Goal: Transaction & Acquisition: Purchase product/service

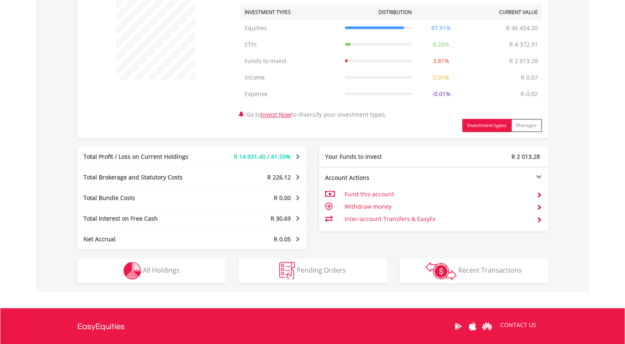
scroll to position [330, 0]
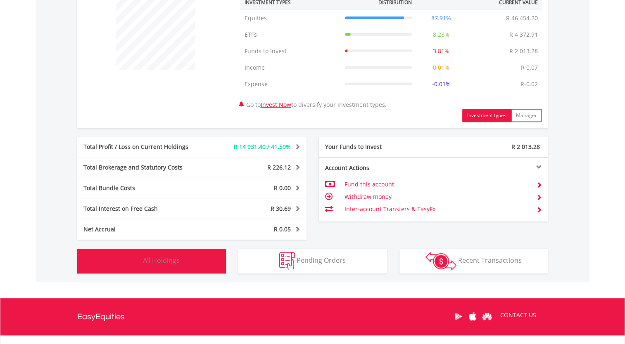
click at [196, 265] on button "Holdings All Holdings" at bounding box center [151, 261] width 149 height 25
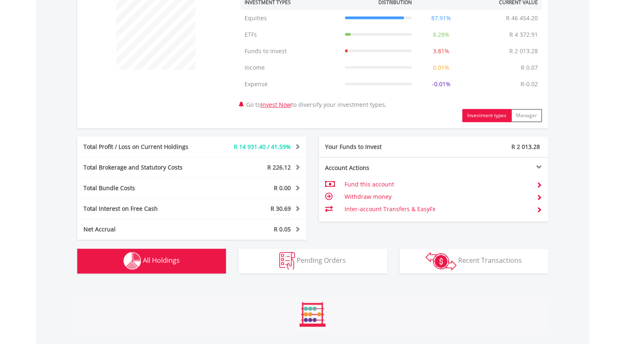
scroll to position [628, 0]
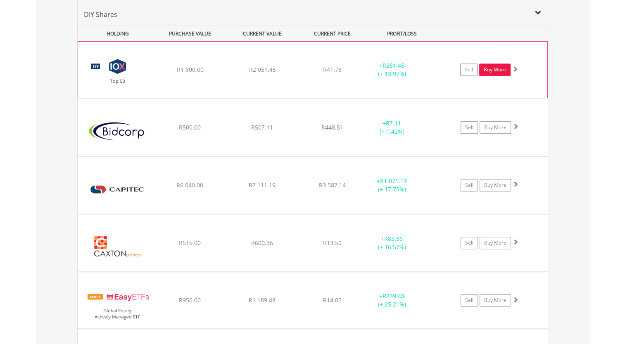
click at [497, 70] on link "Buy More" at bounding box center [494, 70] width 31 height 12
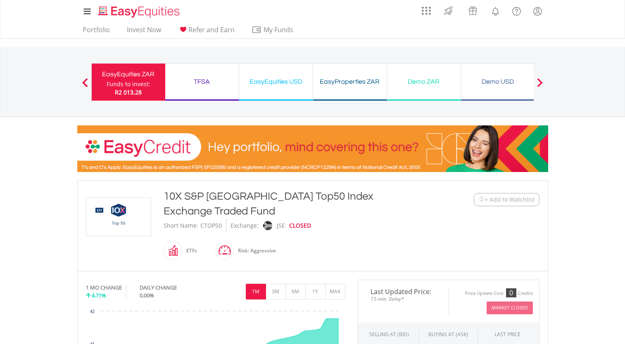
scroll to position [248, 0]
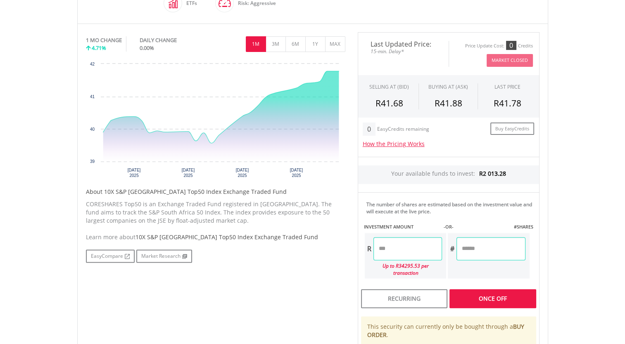
click at [485, 286] on div "Last Updated Price: 15-min. Delay* Price Update Cost: 0 Credits Market Closed S…" at bounding box center [448, 219] width 194 height 375
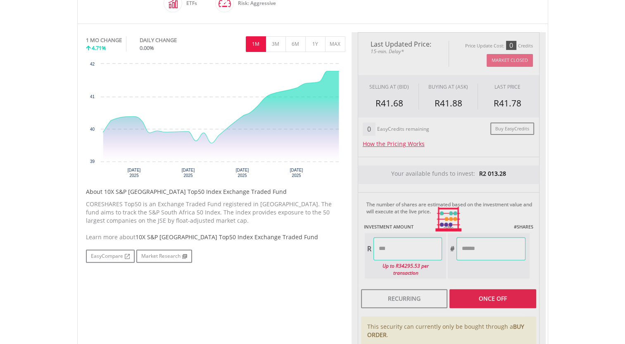
type input "******"
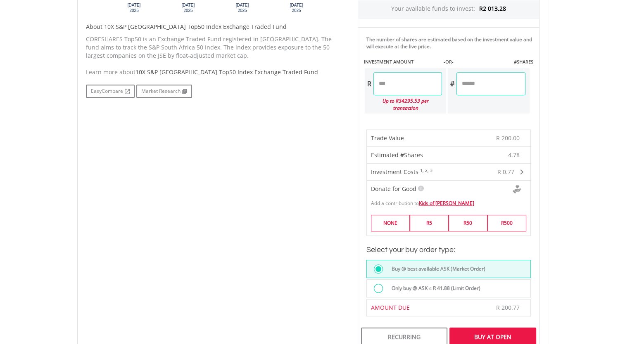
scroll to position [454, 0]
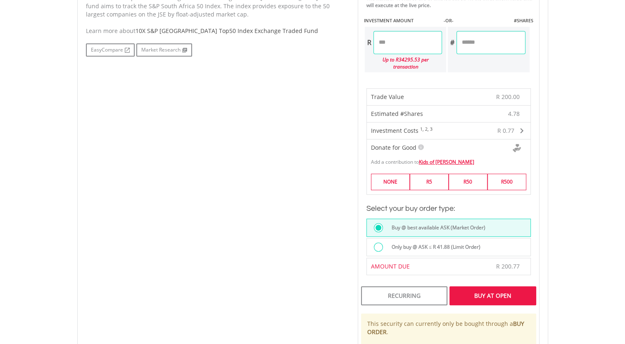
click at [484, 286] on div "Buy At Open" at bounding box center [492, 295] width 86 height 19
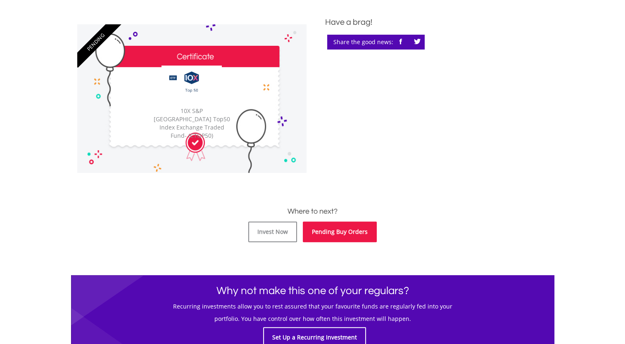
scroll to position [248, 0]
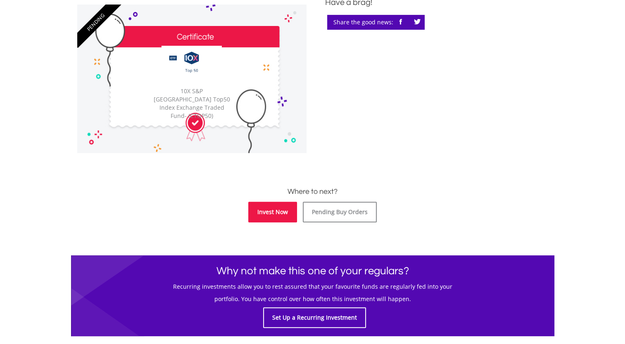
click at [284, 215] on link "Invest Now" at bounding box center [272, 212] width 49 height 21
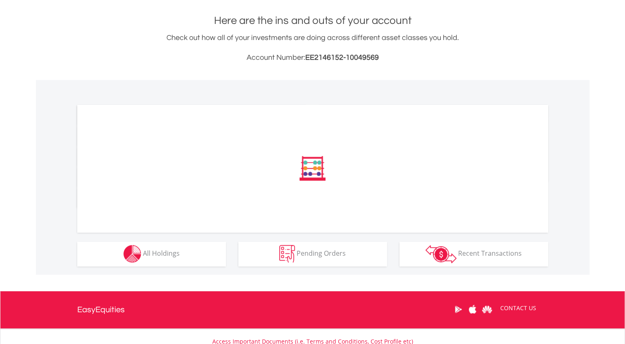
scroll to position [206, 0]
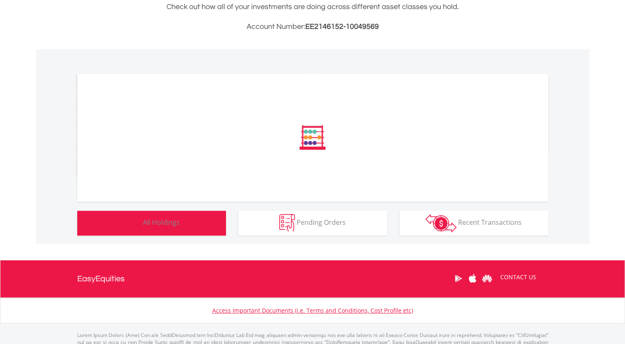
click at [162, 222] on span "All Holdings" at bounding box center [161, 222] width 37 height 9
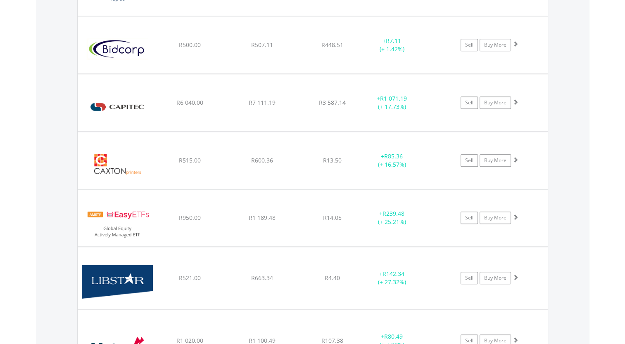
scroll to position [768, 0]
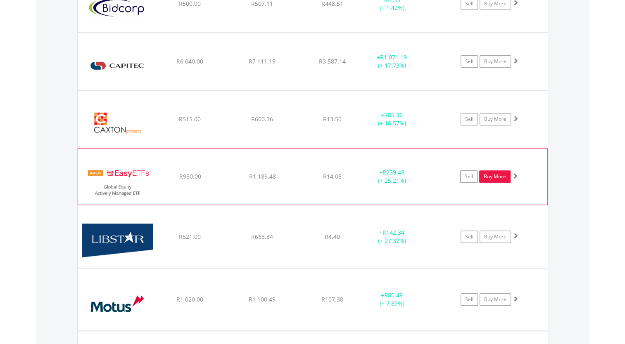
click at [492, 175] on link "Buy More" at bounding box center [494, 176] width 31 height 12
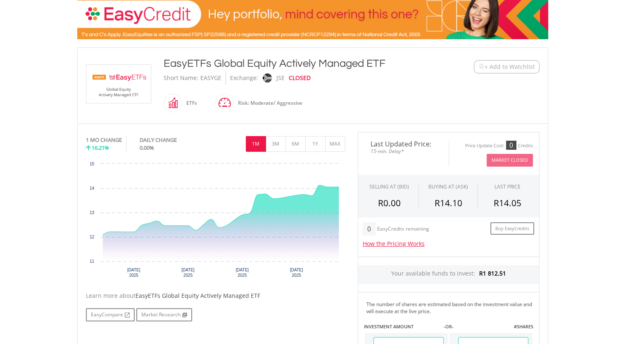
scroll to position [165, 0]
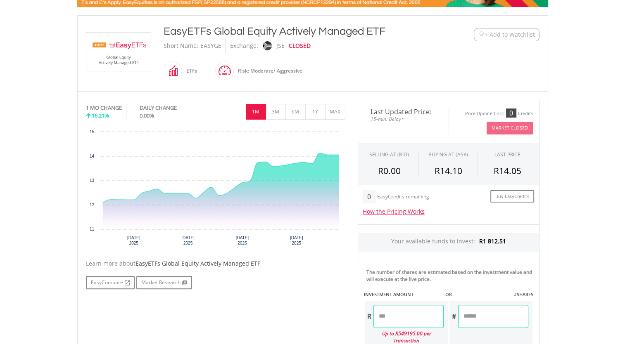
click at [393, 315] on input "number" at bounding box center [408, 316] width 70 height 23
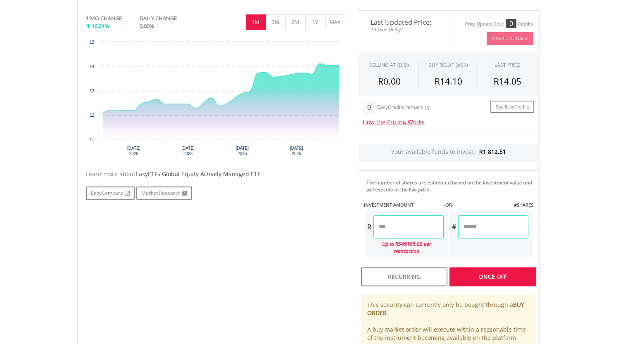
scroll to position [289, 0]
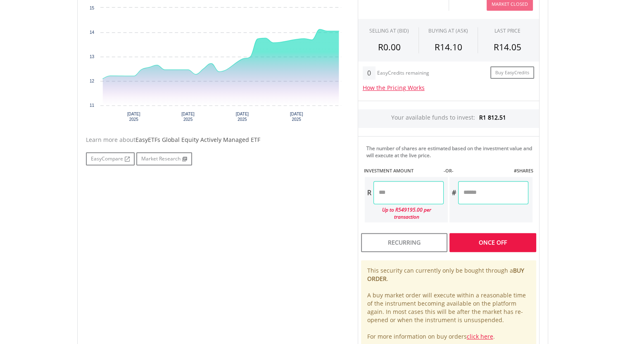
click at [497, 235] on div "Last Updated Price: 15-min. Delay* Price Update Cost: 0 Credits Market Closed S…" at bounding box center [448, 163] width 194 height 375
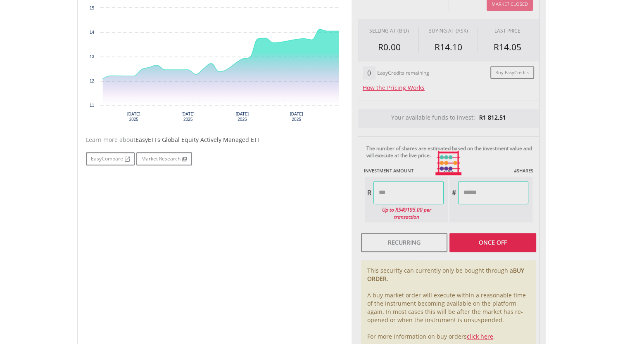
type input "******"
type input "*******"
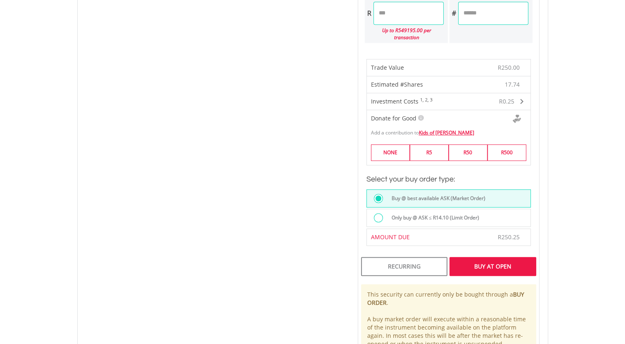
scroll to position [495, 0]
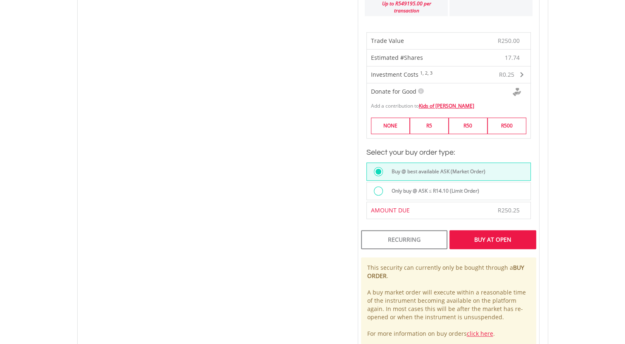
click at [501, 231] on div "Buy At Open" at bounding box center [492, 239] width 86 height 19
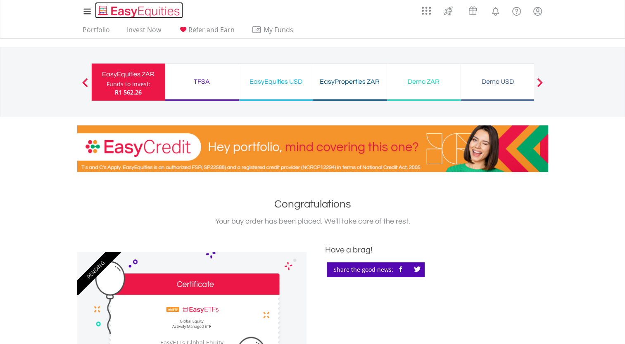
click at [121, 15] on img "Home page" at bounding box center [140, 12] width 86 height 14
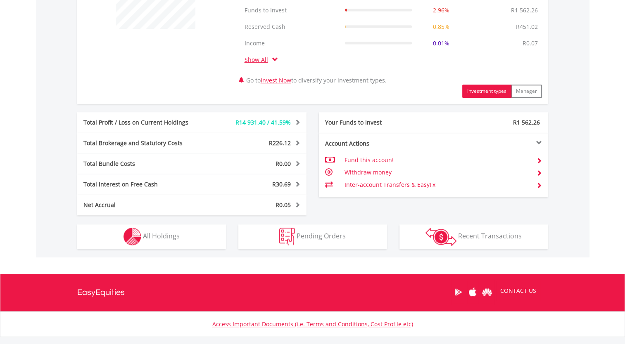
scroll to position [372, 0]
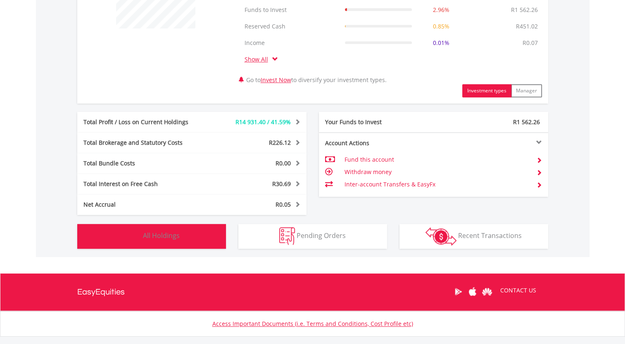
click at [194, 238] on button "Holdings All Holdings" at bounding box center [151, 236] width 149 height 25
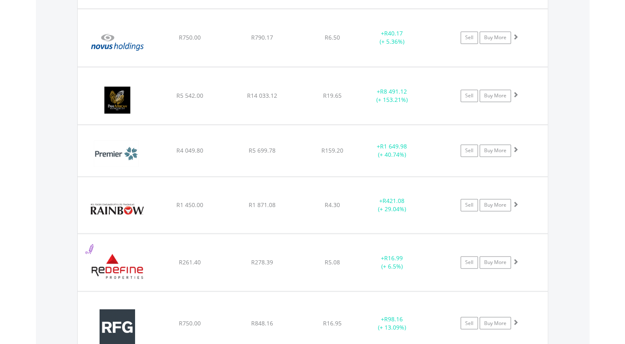
scroll to position [1222, 0]
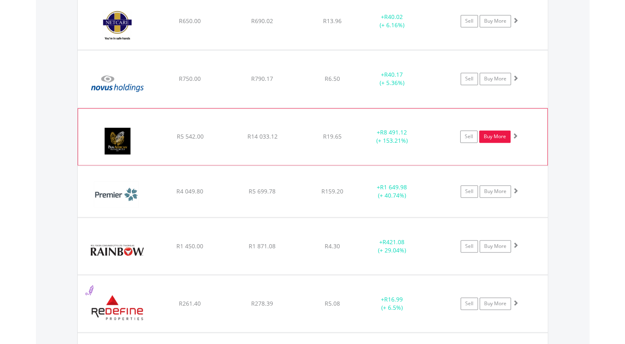
click at [504, 136] on link "Buy More" at bounding box center [494, 136] width 31 height 12
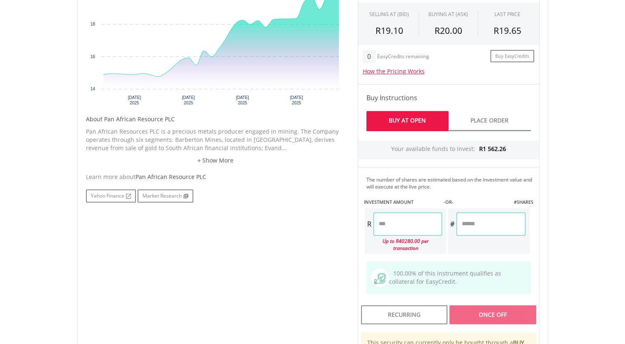
scroll to position [330, 0]
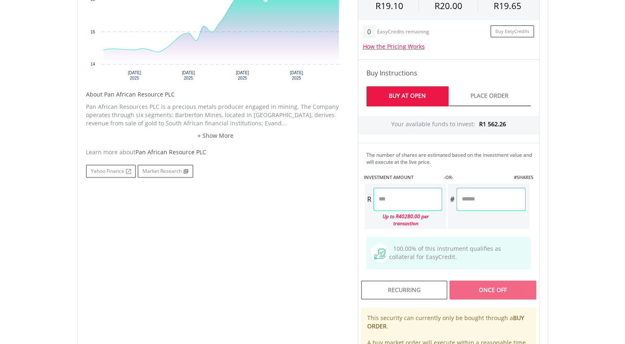
click at [406, 200] on input "number" at bounding box center [407, 199] width 69 height 23
click at [490, 280] on div "Last Updated Price: 15-min. Delay* Price Update Cost: 0 Credits Market Closed S…" at bounding box center [448, 166] width 194 height 463
type input "******"
type input "**"
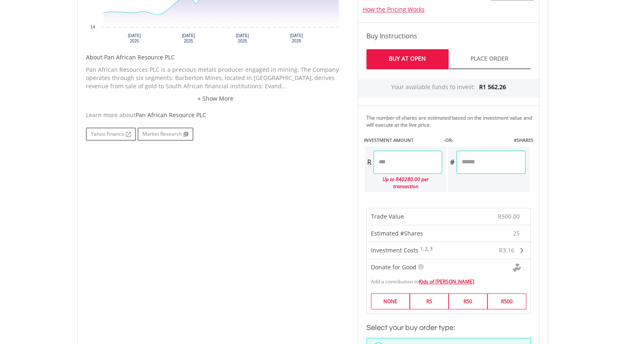
scroll to position [537, 0]
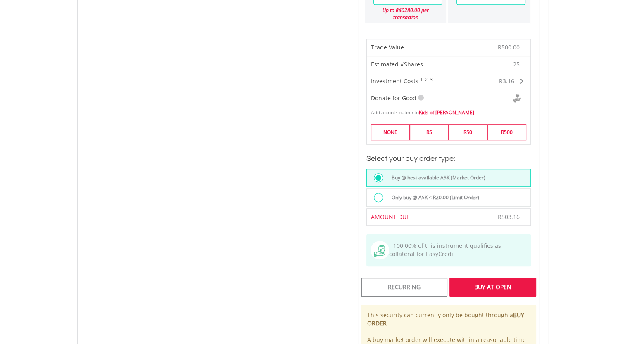
click at [496, 278] on div "Buy At Open" at bounding box center [492, 287] width 86 height 19
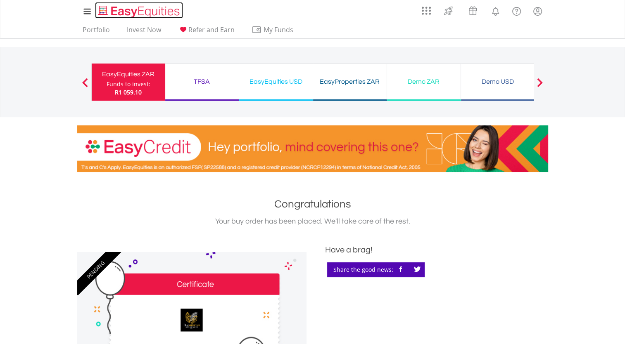
click at [130, 9] on img "Home page" at bounding box center [140, 12] width 86 height 14
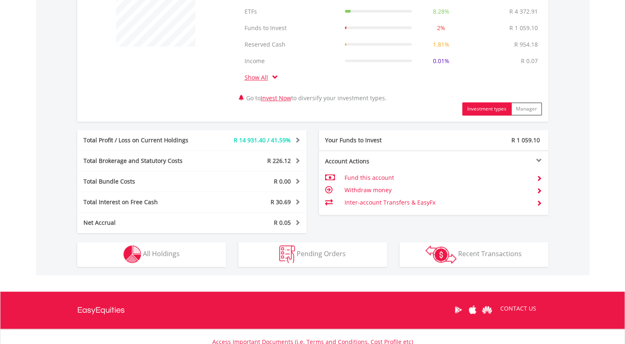
scroll to position [372, 0]
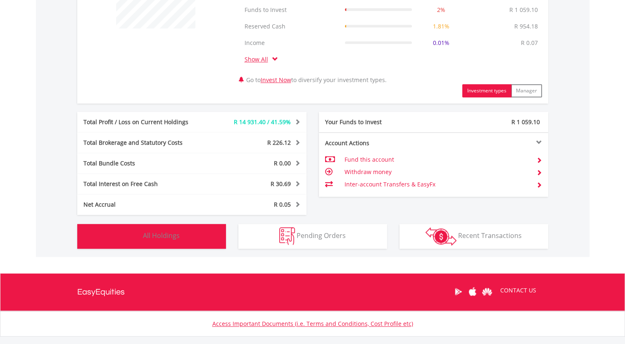
click at [192, 237] on button "Holdings All Holdings" at bounding box center [151, 236] width 149 height 25
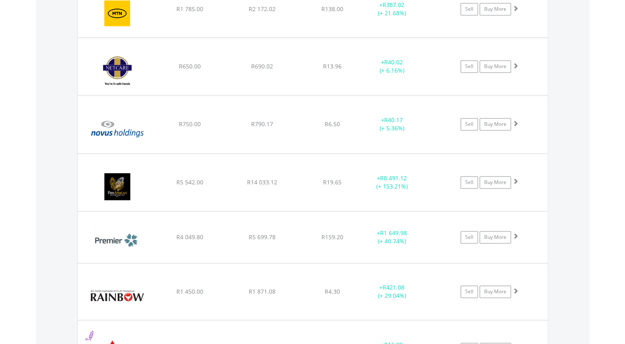
scroll to position [1181, 0]
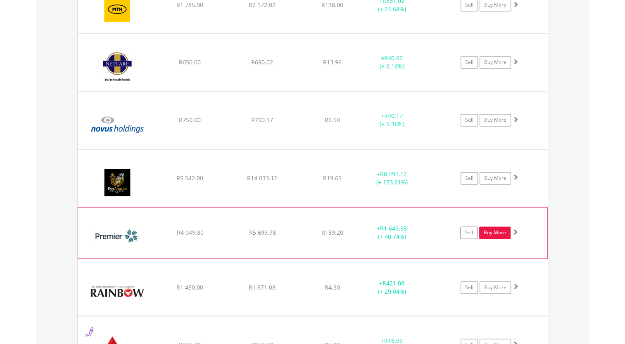
click at [494, 229] on link "Buy More" at bounding box center [494, 233] width 31 height 12
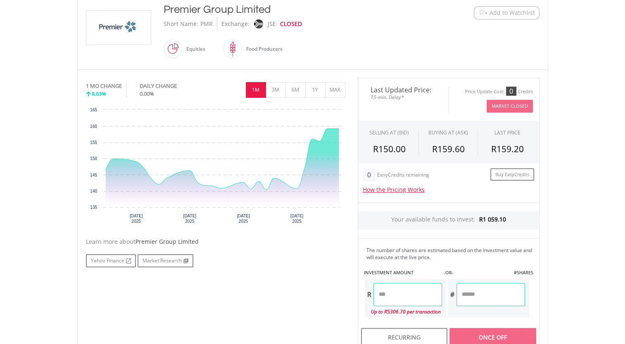
scroll to position [206, 0]
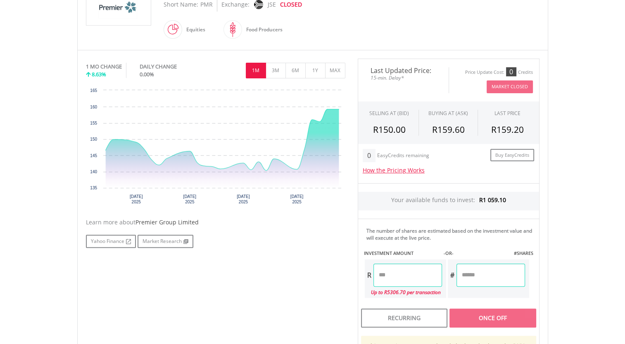
click at [391, 273] on input "number" at bounding box center [407, 275] width 69 height 23
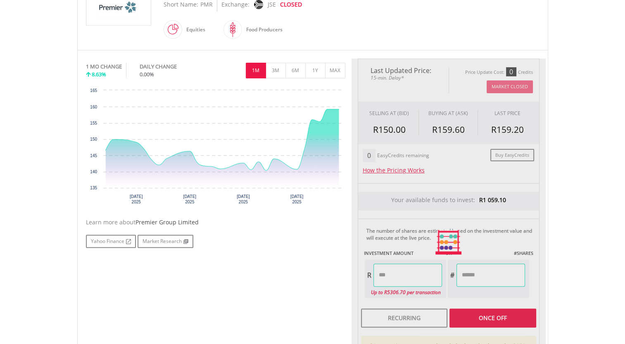
click at [499, 314] on div "Last Updated Price: 15-min. Delay* Price Update Cost: 0 Credits Market Closed S…" at bounding box center [448, 242] width 194 height 367
type input "******"
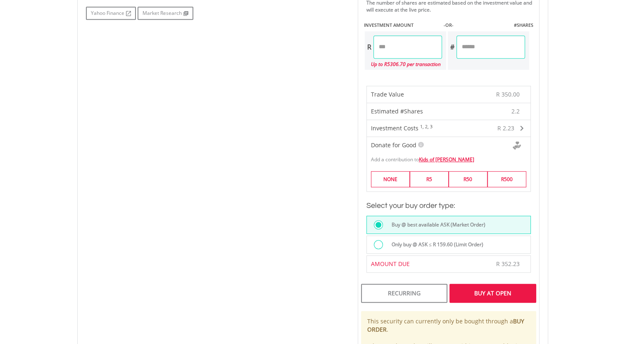
scroll to position [454, 0]
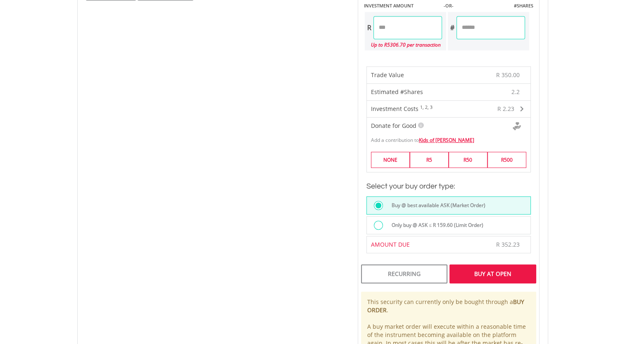
click at [512, 275] on div "Buy At Open" at bounding box center [492, 274] width 86 height 19
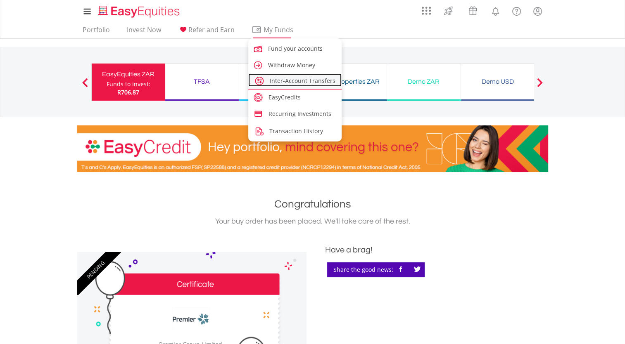
click at [289, 80] on span "Inter-Account Transfers" at bounding box center [303, 81] width 66 height 8
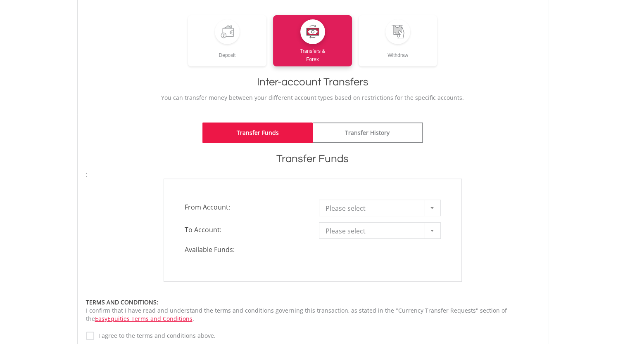
scroll to position [124, 0]
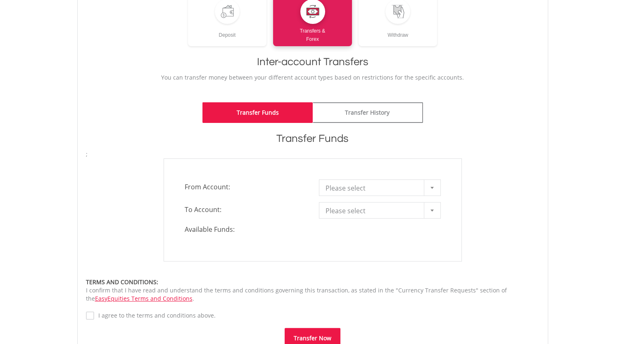
click at [433, 191] on div at bounding box center [432, 188] width 17 height 16
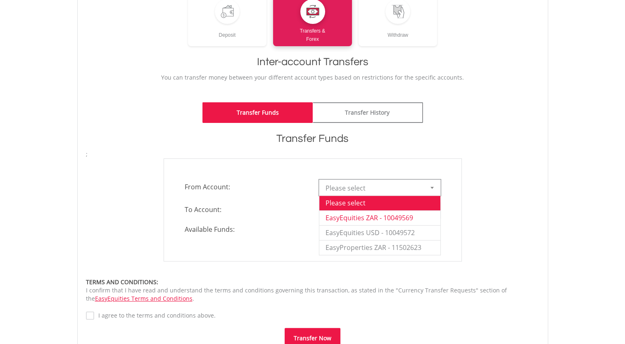
click at [404, 218] on li "EasyEquities ZAR - 10049569" at bounding box center [379, 218] width 121 height 15
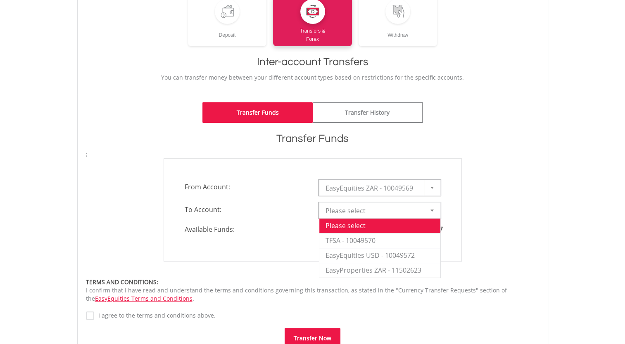
click at [433, 211] on b at bounding box center [431, 211] width 3 height 2
click at [402, 256] on li "EasyEquities USD - 10049572" at bounding box center [379, 255] width 121 height 15
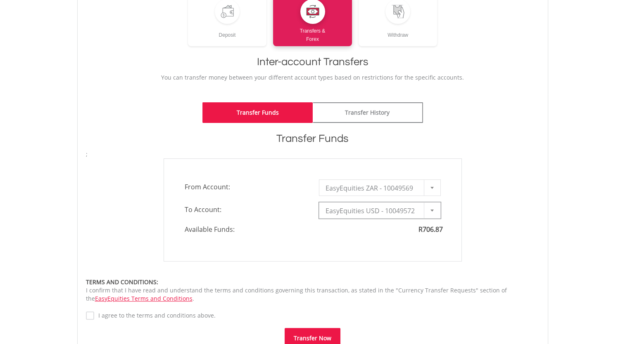
type input "*"
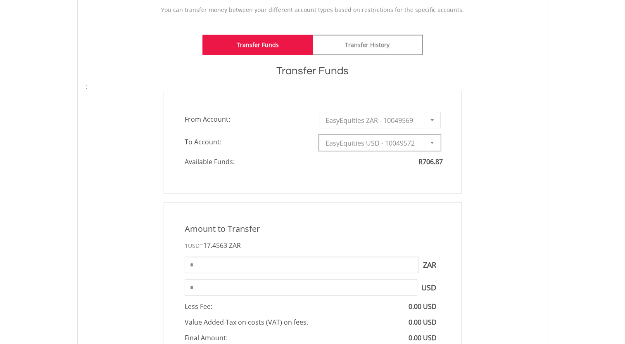
scroll to position [206, 0]
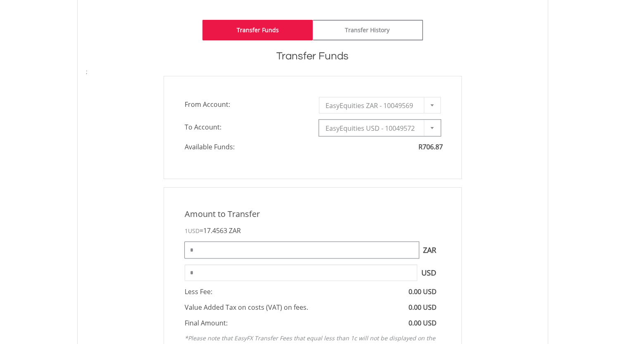
click at [200, 247] on input "*" at bounding box center [302, 250] width 234 height 17
type input "***"
type input "****"
click at [475, 266] on div "Amount to Transfer 1 USD = 17.4563 ZAR *** ZAR You can transfer funds into your…" at bounding box center [313, 289] width 466 height 205
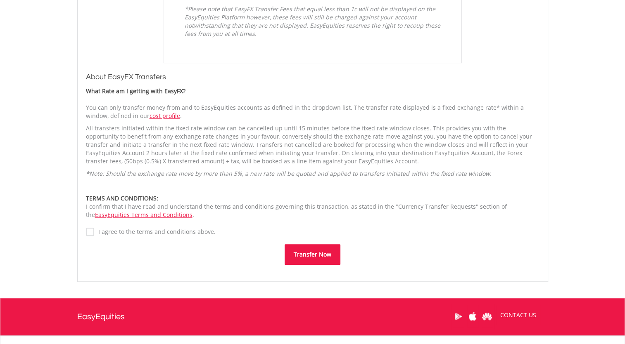
scroll to position [537, 0]
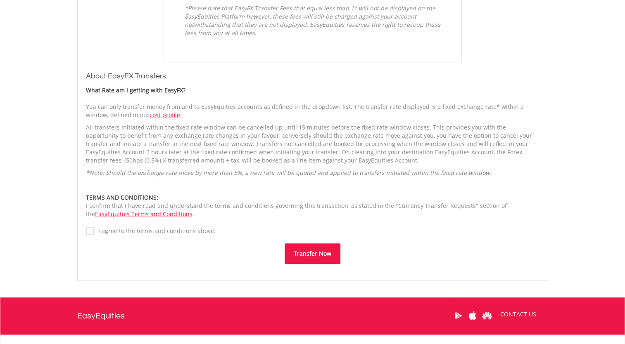
click at [312, 256] on button "Transfer Now" at bounding box center [312, 254] width 56 height 21
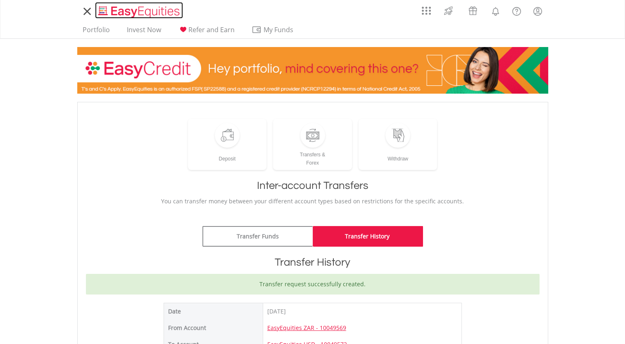
click at [114, 10] on img "Home page" at bounding box center [140, 12] width 86 height 14
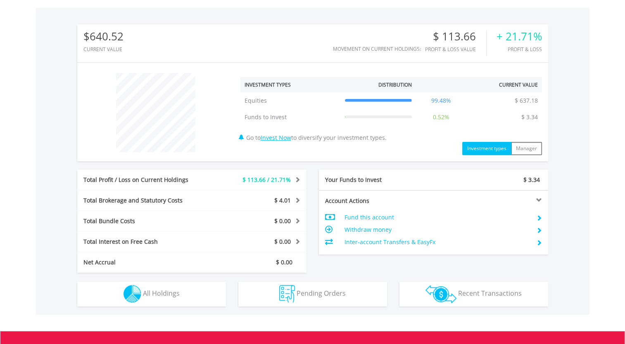
scroll to position [289, 0]
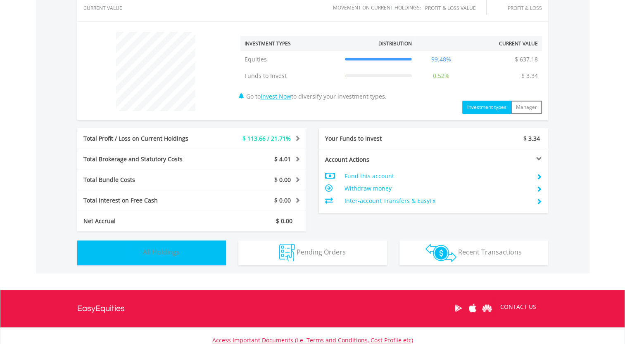
click at [168, 257] on button "Holdings All Holdings" at bounding box center [151, 253] width 149 height 25
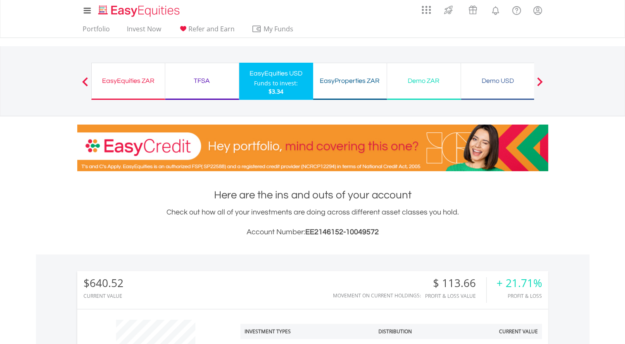
scroll to position [0, 0]
